Goal: Task Accomplishment & Management: Manage account settings

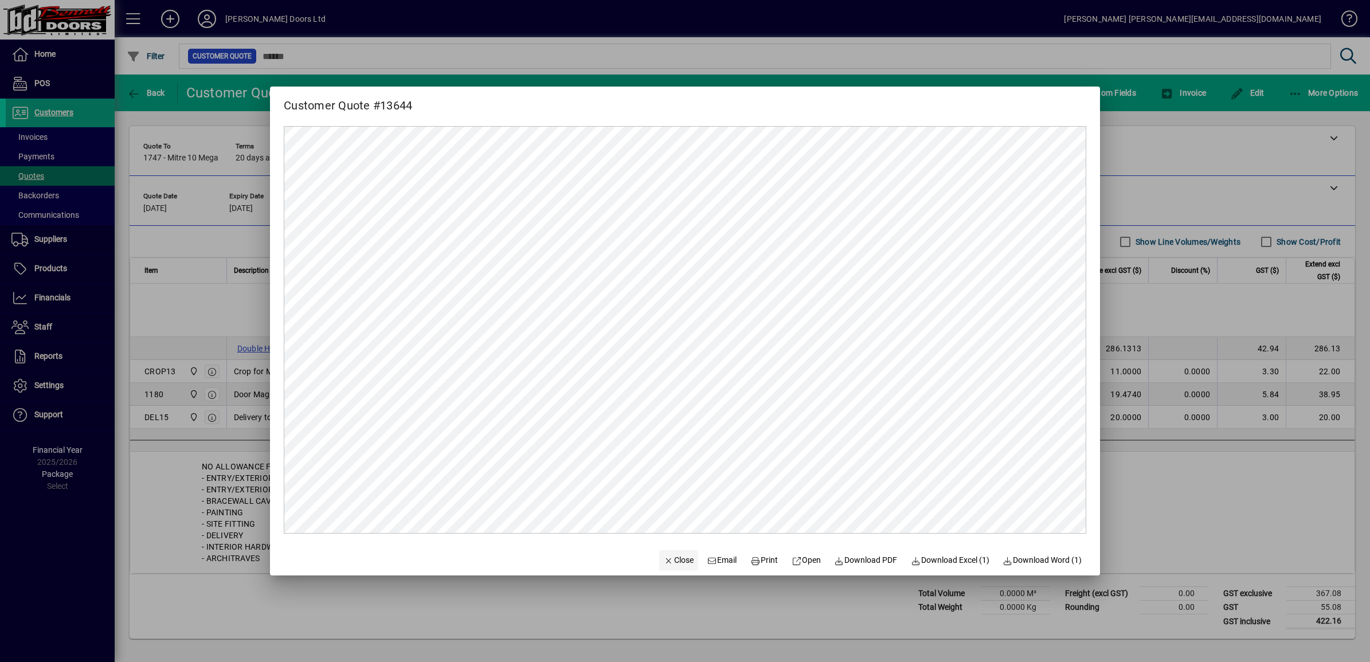
click at [677, 564] on span "Close" at bounding box center [679, 560] width 30 height 12
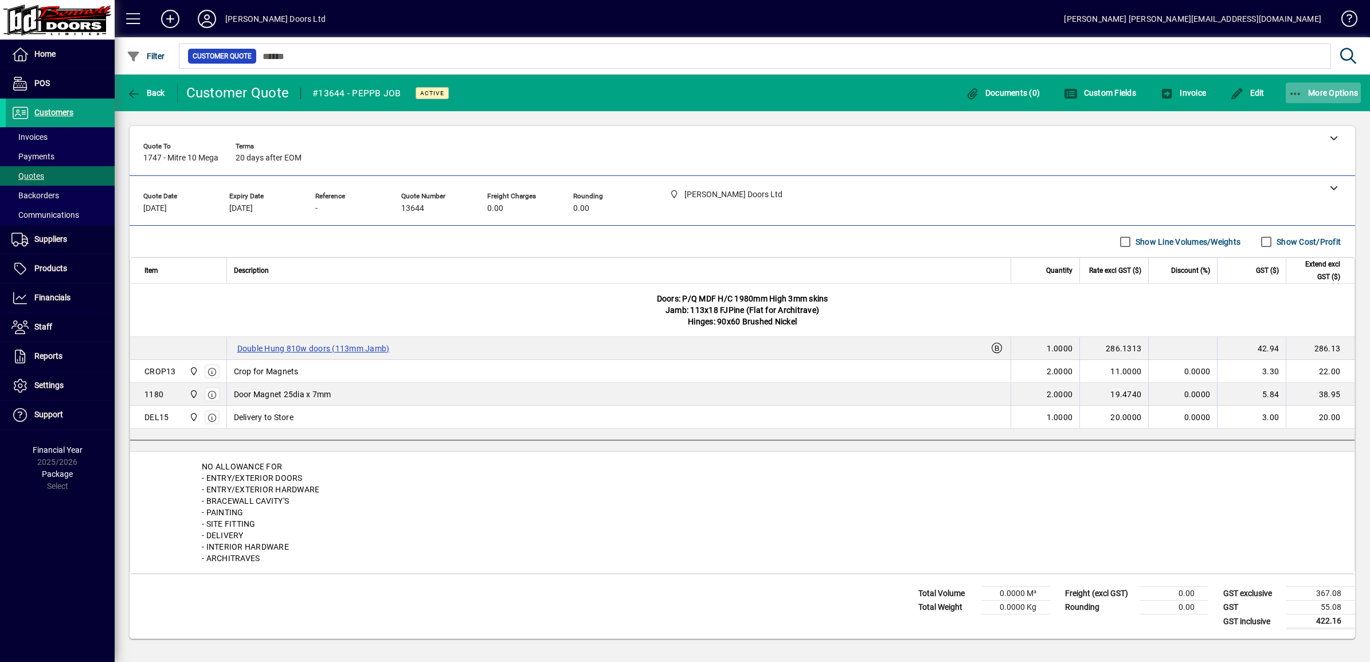
click at [1296, 88] on icon "button" at bounding box center [1296, 93] width 14 height 11
click at [1285, 118] on span "Quote" at bounding box center [1287, 117] width 44 height 11
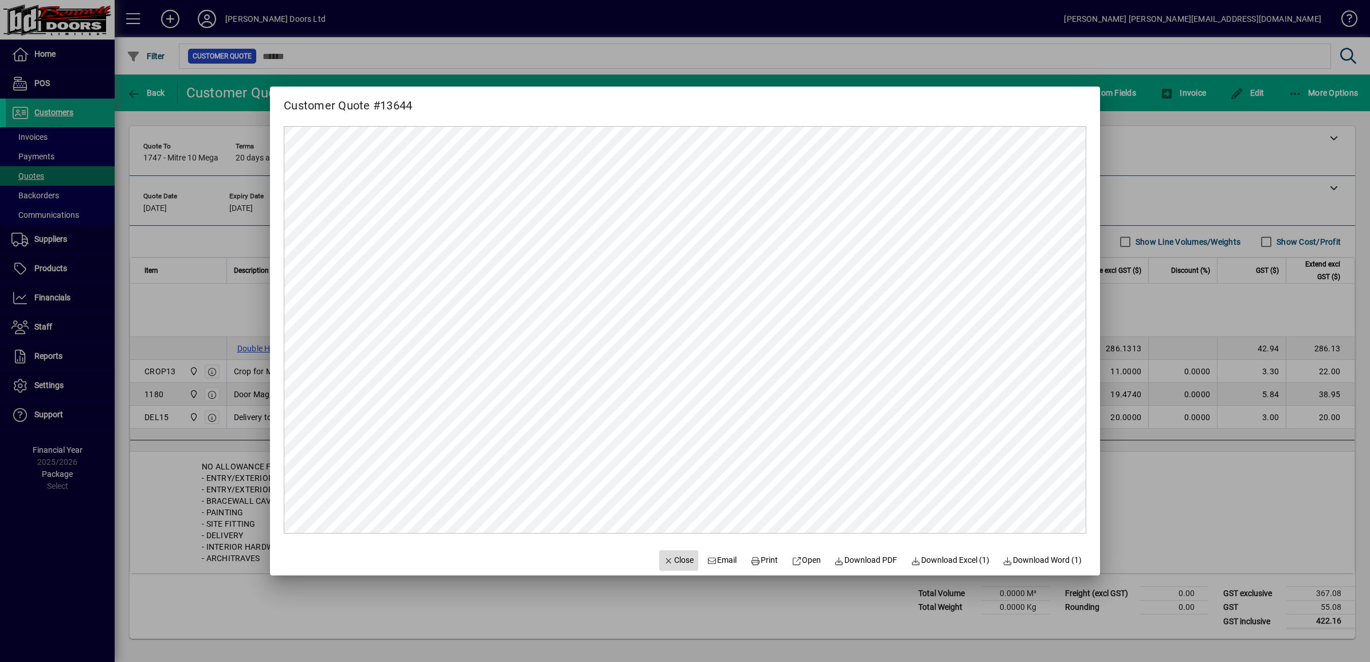
click at [678, 558] on span "Close" at bounding box center [679, 560] width 30 height 12
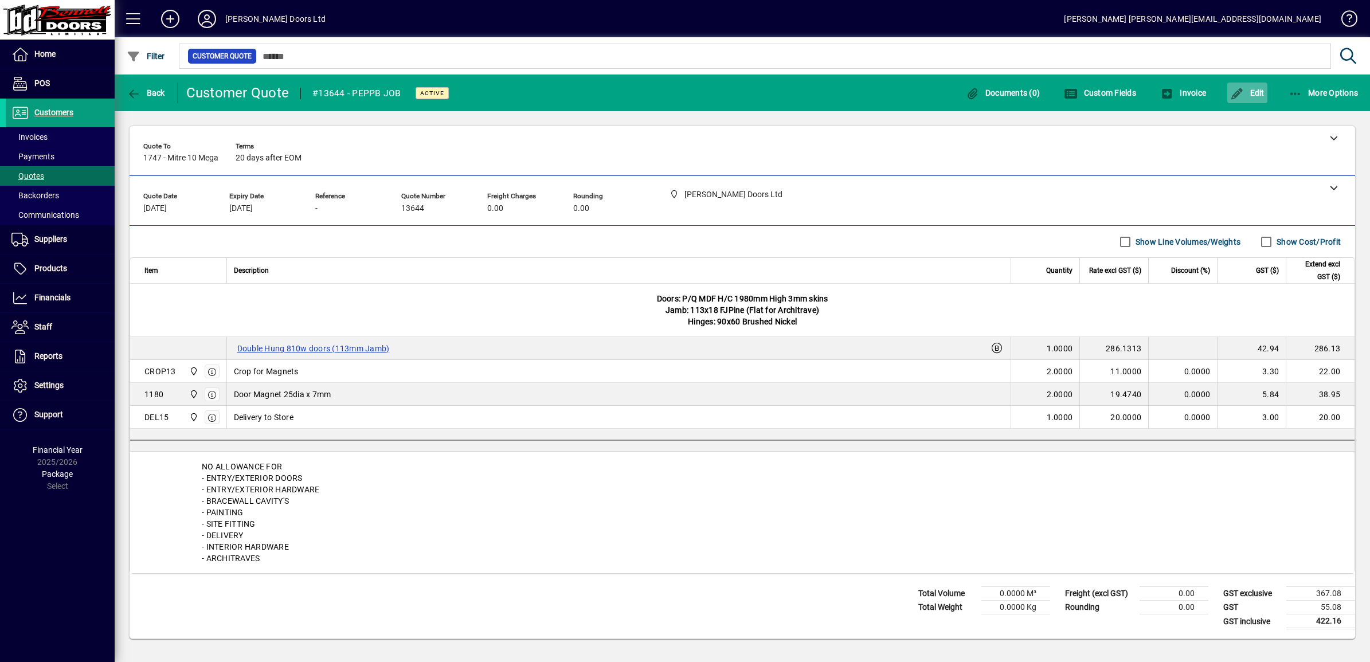
click at [1257, 92] on span "Edit" at bounding box center [1247, 92] width 34 height 9
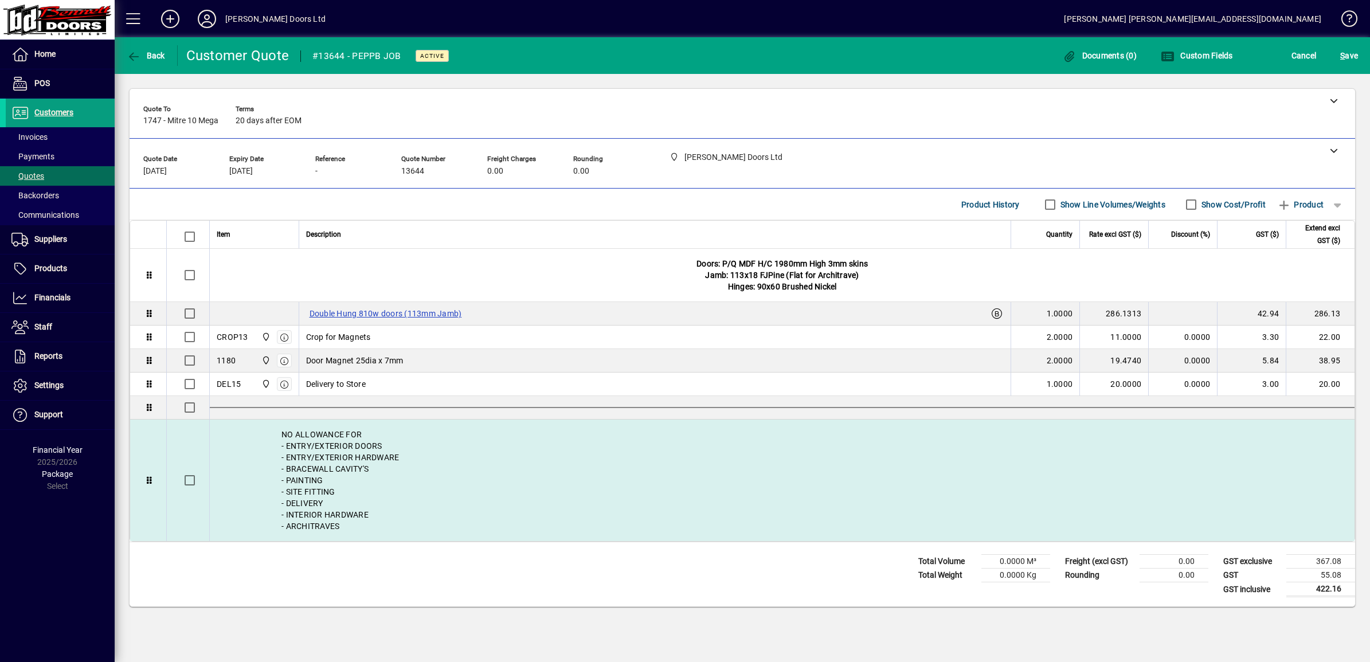
click at [325, 503] on div "NO ALLOWANCE FOR - ENTRY/EXTERIOR DOORS - ENTRY/EXTERIOR HARDWARE - BRACEWALL C…" at bounding box center [782, 481] width 1145 height 122
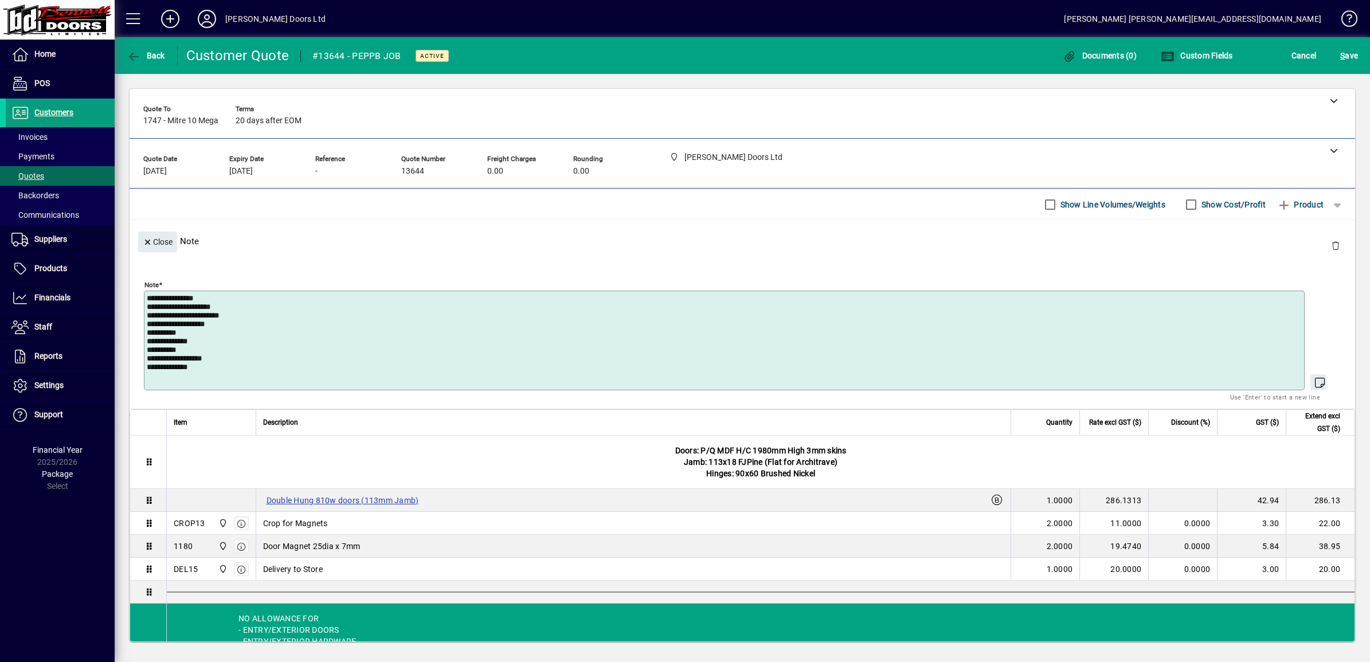
click at [189, 353] on textarea "**********" at bounding box center [726, 340] width 1158 height 93
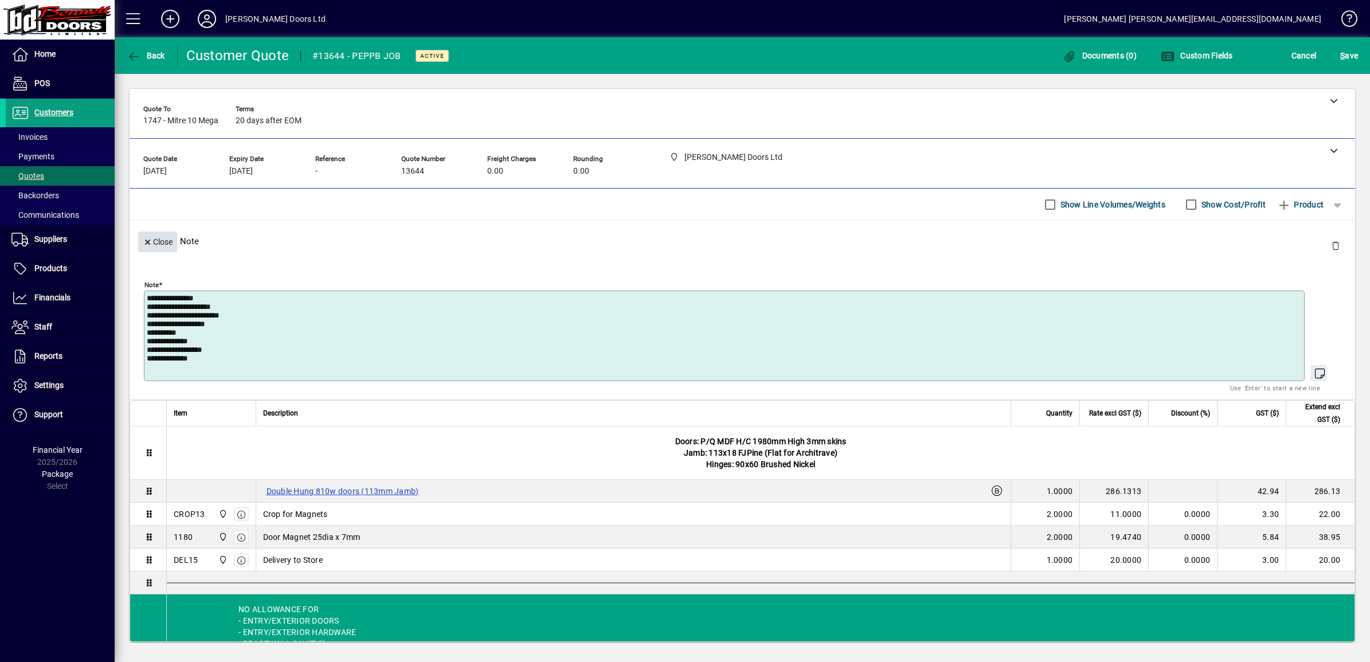
type textarea "**********"
click at [158, 242] on span "Close" at bounding box center [158, 242] width 30 height 19
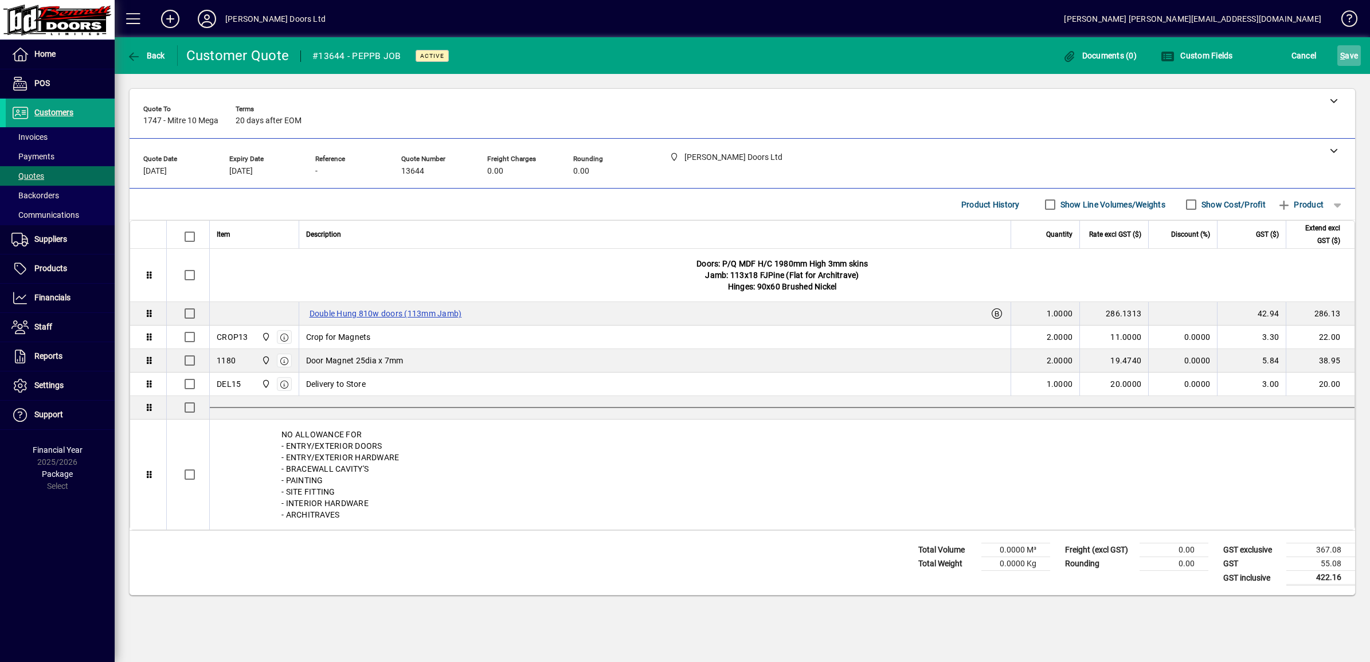
click at [1351, 57] on span "S ave" at bounding box center [1349, 55] width 18 height 18
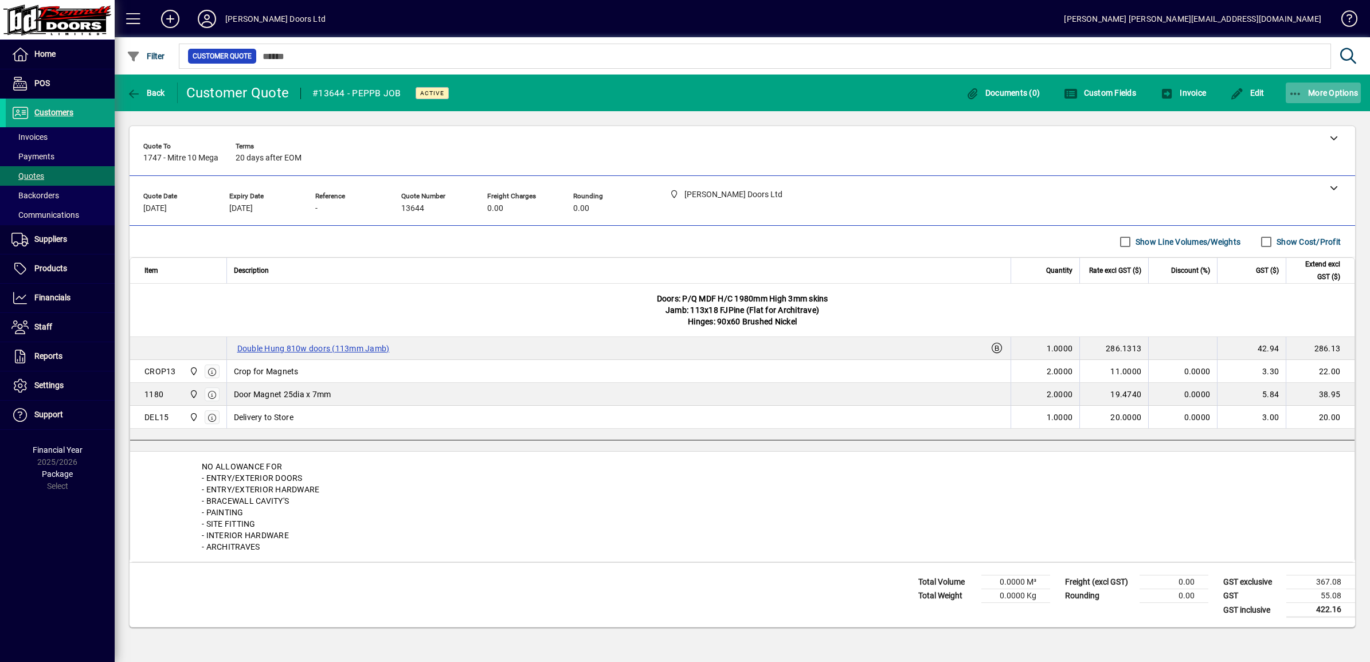
click at [1296, 92] on icon "button" at bounding box center [1296, 93] width 14 height 11
click at [1287, 120] on span "Quote" at bounding box center [1287, 117] width 44 height 11
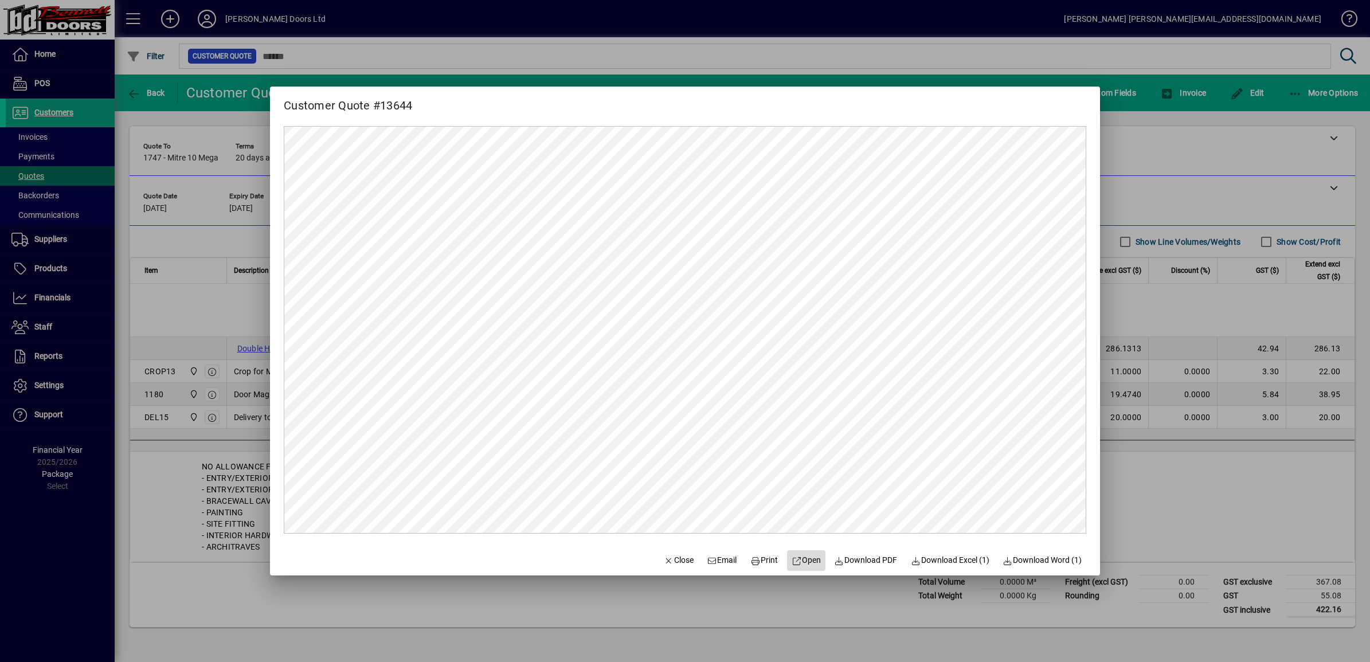
click at [798, 559] on span "Open" at bounding box center [806, 560] width 29 height 12
click at [664, 560] on span "Close" at bounding box center [679, 560] width 30 height 12
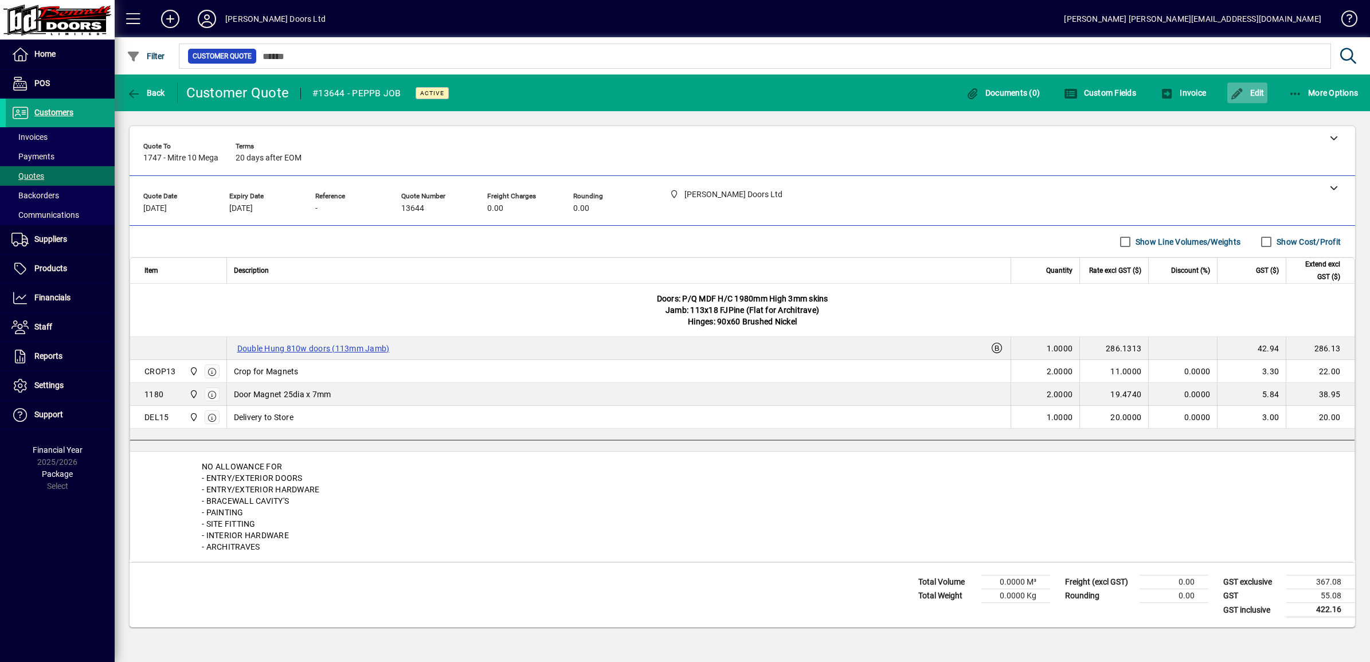
click at [1246, 91] on span "Edit" at bounding box center [1247, 92] width 34 height 9
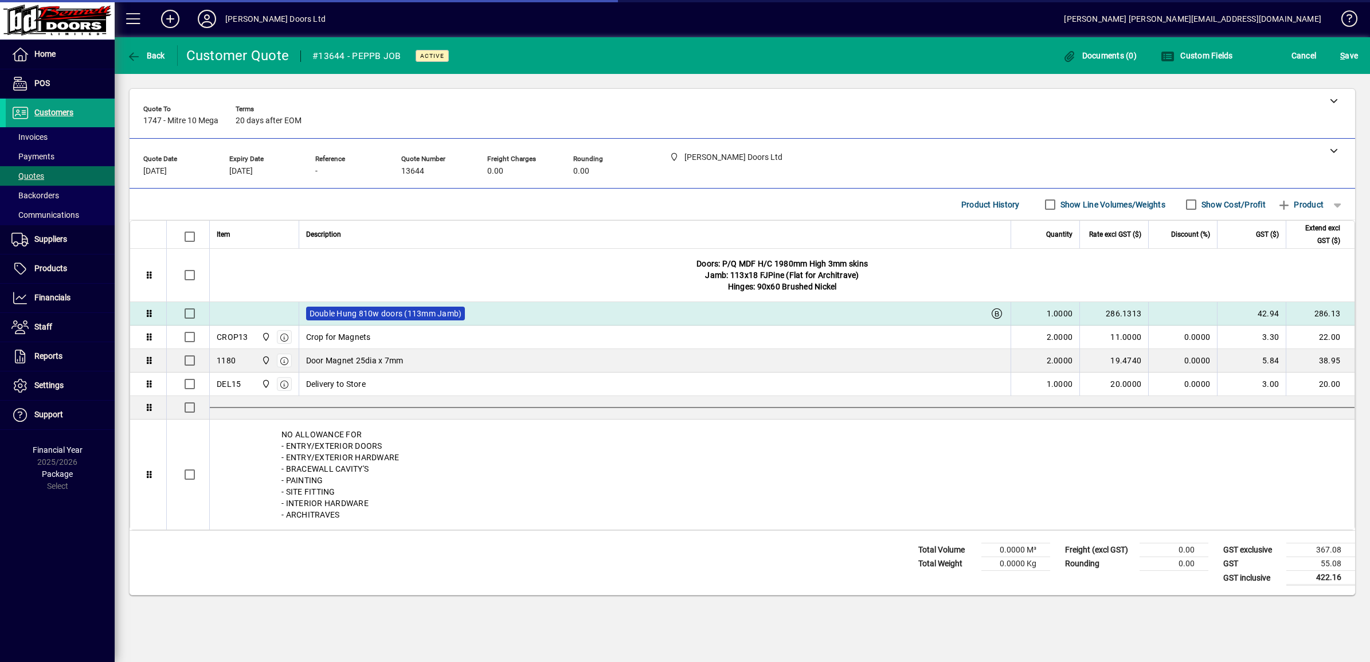
click at [447, 314] on label "Double Hung 810w doors (113mm Jamb)" at bounding box center [385, 314] width 159 height 14
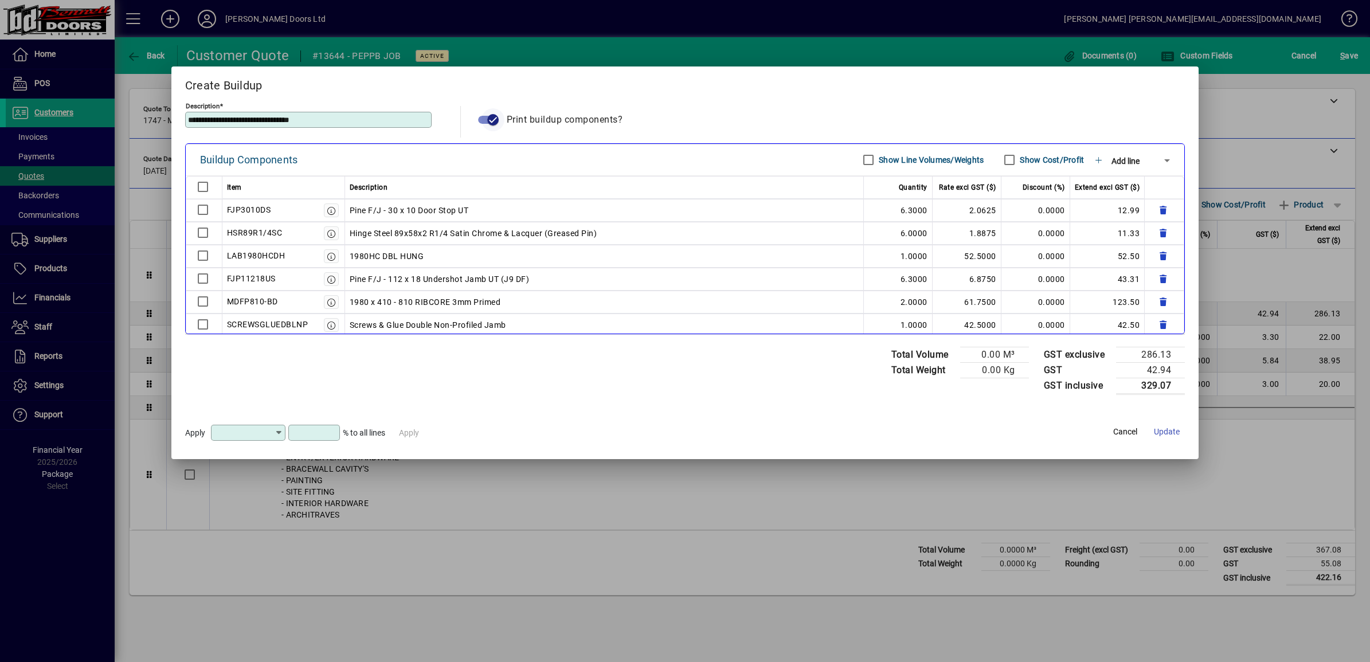
click at [496, 116] on icon "button" at bounding box center [493, 120] width 10 height 10
click at [1164, 431] on span "Update" at bounding box center [1167, 432] width 26 height 12
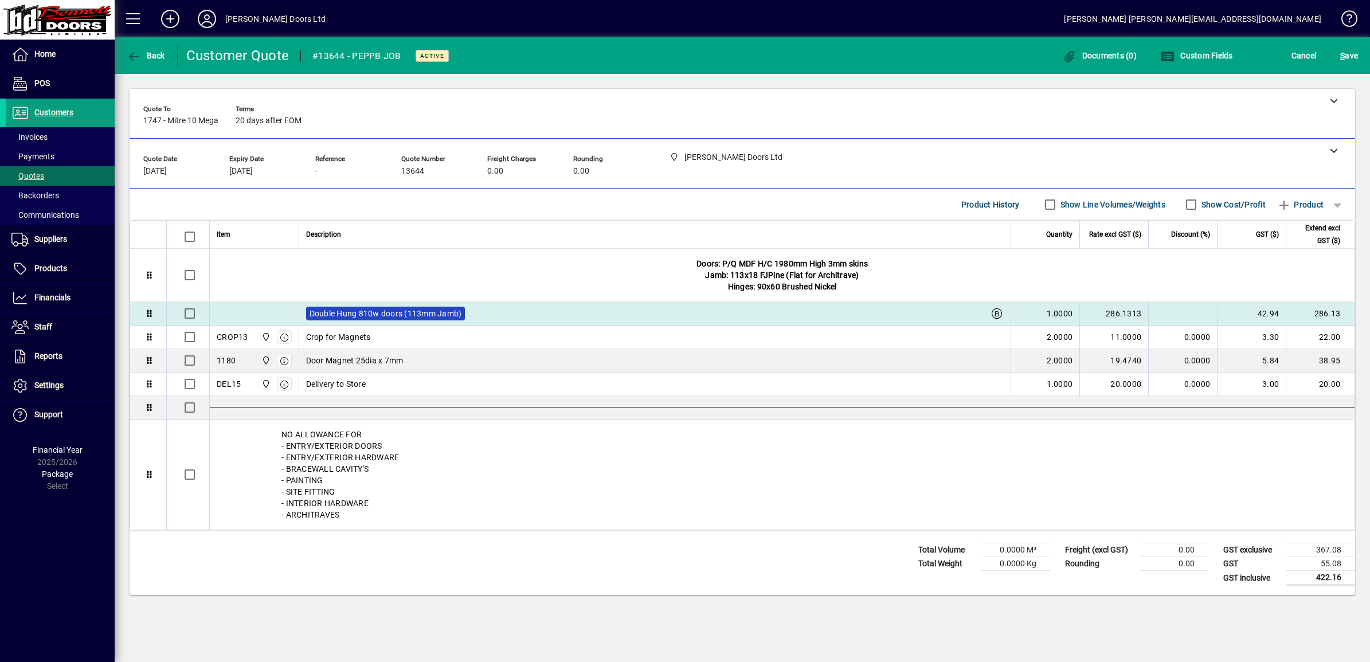
click at [442, 314] on label "Double Hung 810w doors (113mm Jamb)" at bounding box center [385, 314] width 159 height 14
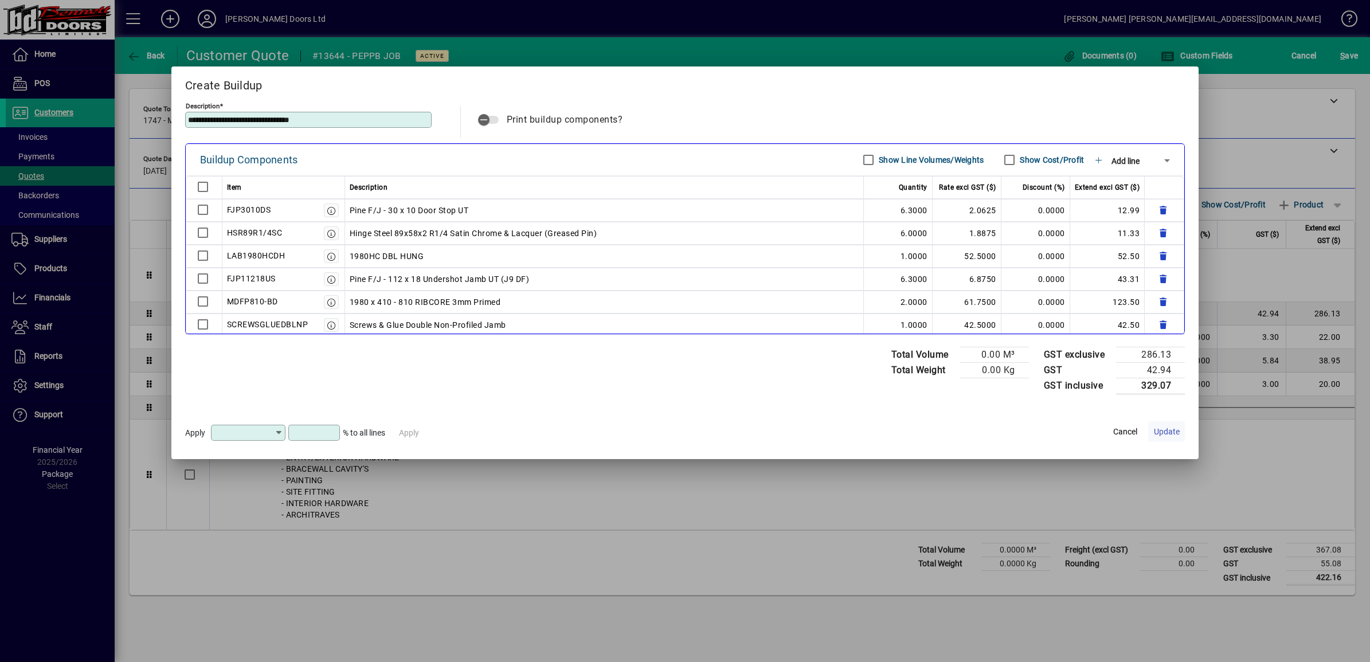
click at [1154, 433] on span "Update" at bounding box center [1167, 432] width 26 height 12
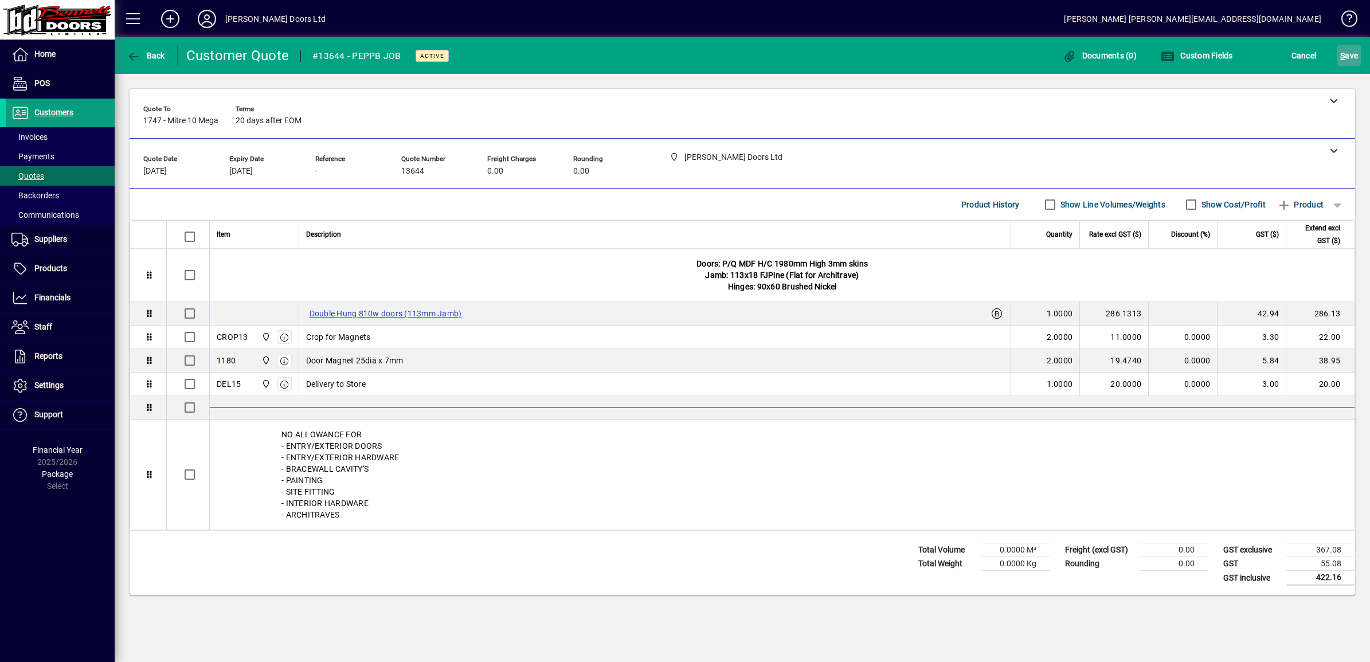
click at [1349, 55] on span "S ave" at bounding box center [1349, 55] width 18 height 18
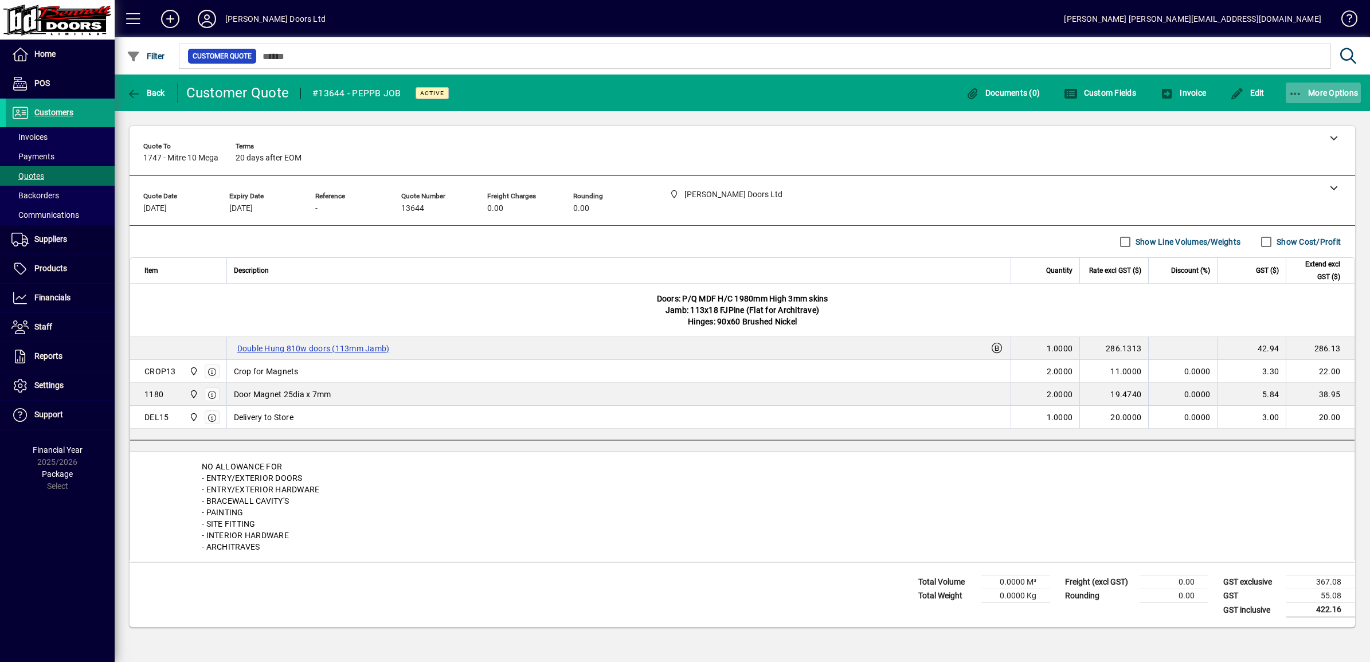
click at [1296, 91] on icon "button" at bounding box center [1296, 93] width 14 height 11
click at [1297, 115] on span "Quote" at bounding box center [1287, 117] width 44 height 11
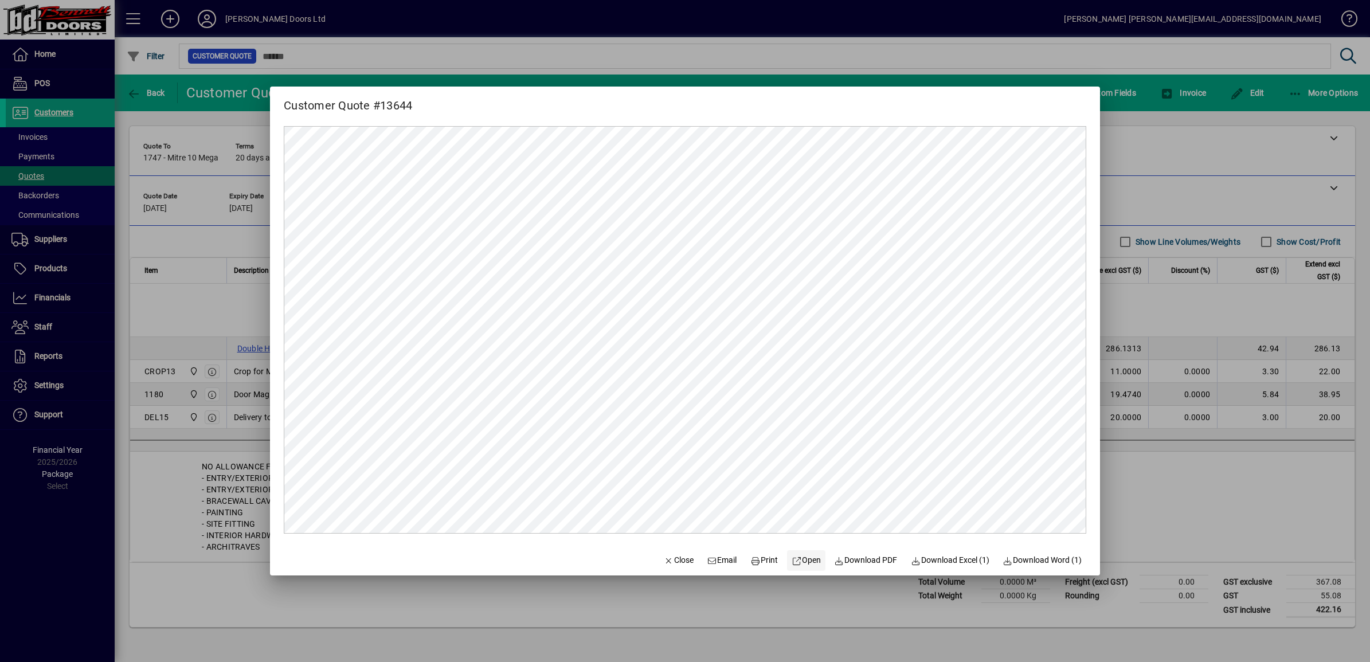
click at [798, 560] on span "Open" at bounding box center [806, 560] width 29 height 12
